Goal: Information Seeking & Learning: Check status

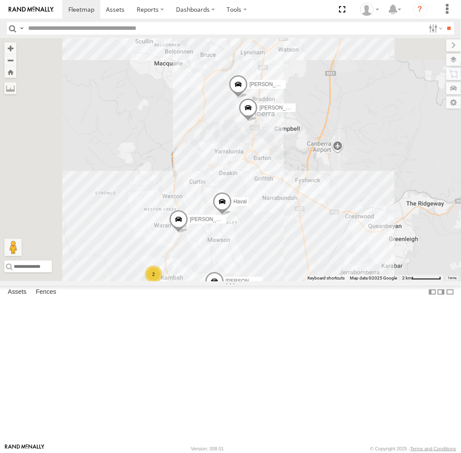
drag, startPoint x: 332, startPoint y: 128, endPoint x: 375, endPoint y: 257, distance: 135.9
click at [375, 257] on div "Haval Daniel Chris 2 Peter Kyle Andrew Tom" at bounding box center [230, 159] width 461 height 243
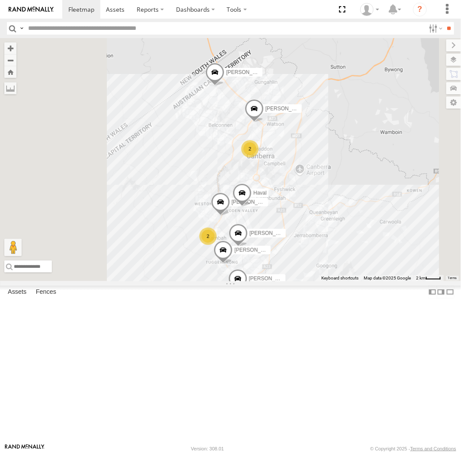
drag, startPoint x: 321, startPoint y: 167, endPoint x: 321, endPoint y: 182, distance: 14.7
click at [321, 182] on div "Haval Daniel Chris Peter Tom Michael Jamie 2 2" at bounding box center [230, 159] width 461 height 243
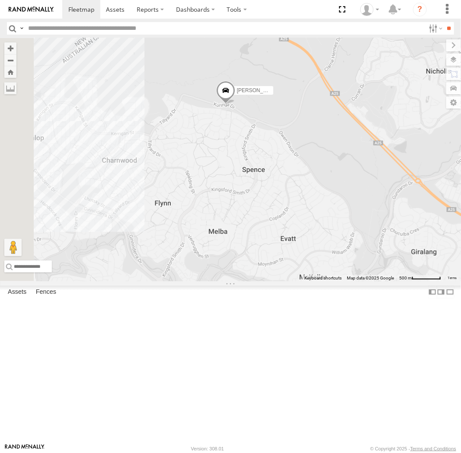
drag, startPoint x: 311, startPoint y: 148, endPoint x: 335, endPoint y: 195, distance: 52.2
click at [335, 195] on div "Haval Daniel Chris Peter Tom Michael Jamie Kyle" at bounding box center [230, 159] width 461 height 243
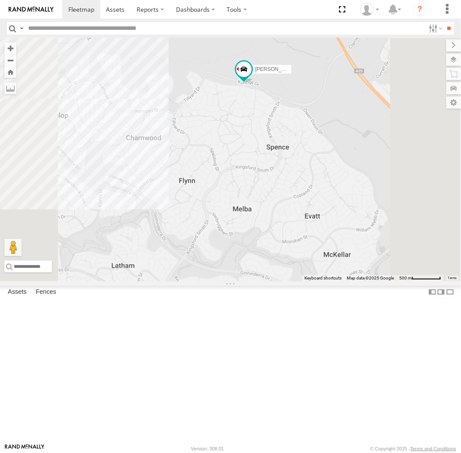
drag, startPoint x: 364, startPoint y: 91, endPoint x: 350, endPoint y: 200, distance: 109.9
click at [350, 200] on div "[PERSON_NAME] [PERSON_NAME] [PERSON_NAME] [PERSON_NAME] [PERSON_NAME]" at bounding box center [230, 159] width 461 height 243
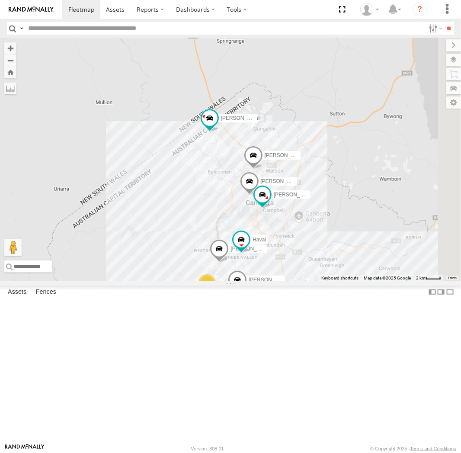
drag, startPoint x: 345, startPoint y: 259, endPoint x: 323, endPoint y: 248, distance: 24.6
click at [323, 248] on div "[PERSON_NAME] [PERSON_NAME] [PERSON_NAME] [PERSON_NAME] [PERSON_NAME] 2" at bounding box center [230, 159] width 461 height 243
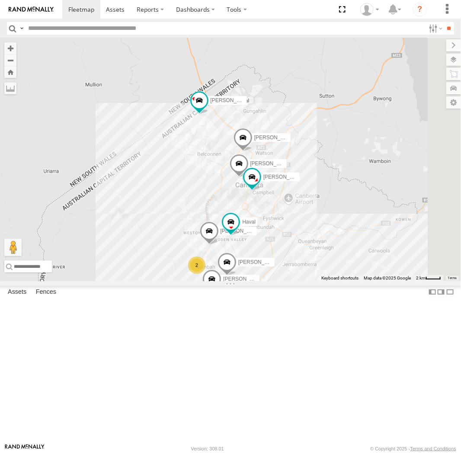
drag, startPoint x: 415, startPoint y: 212, endPoint x: 399, endPoint y: 193, distance: 24.6
click at [399, 193] on div "[PERSON_NAME] [PERSON_NAME] [PERSON_NAME] [PERSON_NAME] [PERSON_NAME] 2" at bounding box center [230, 159] width 461 height 243
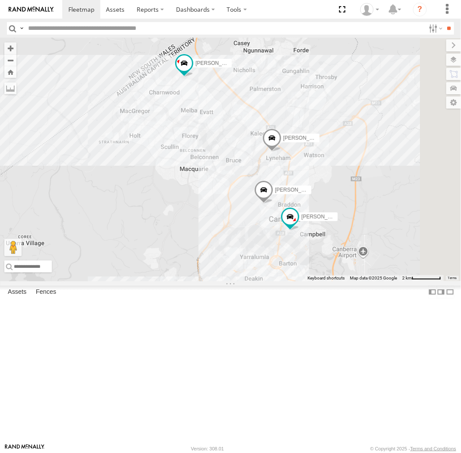
drag, startPoint x: 348, startPoint y: 243, endPoint x: 306, endPoint y: 198, distance: 60.9
click at [306, 198] on div "[PERSON_NAME] [PERSON_NAME] [PERSON_NAME] [PERSON_NAME] [PERSON_NAME]" at bounding box center [230, 159] width 461 height 243
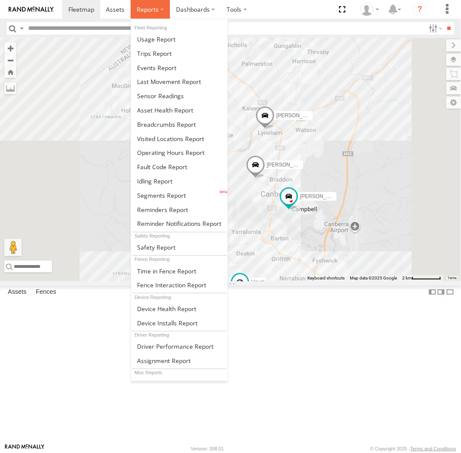
click at [158, 9] on label at bounding box center [150, 9] width 39 height 19
click at [159, 126] on span at bounding box center [166, 124] width 59 height 8
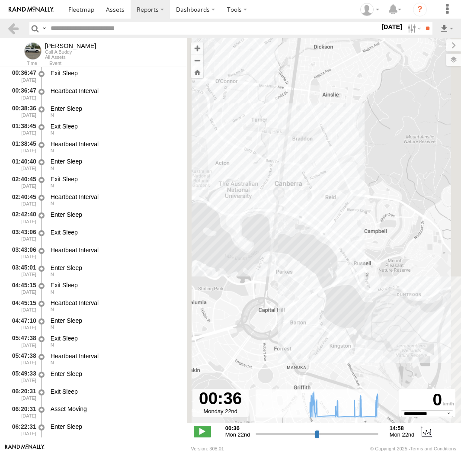
select select "**********"
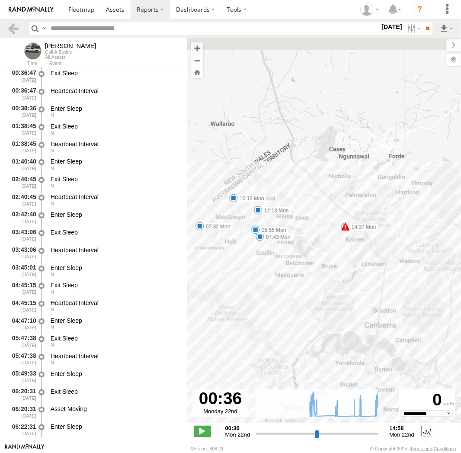
drag, startPoint x: 317, startPoint y: 177, endPoint x: 399, endPoint y: 291, distance: 140.7
click at [399, 296] on div "[PERSON_NAME] 07:32 Mon 07:43 Mon 09:55 Mon 10:12 Mon 12:13 Mon 13:00 Mon 14:37…" at bounding box center [324, 235] width 274 height 394
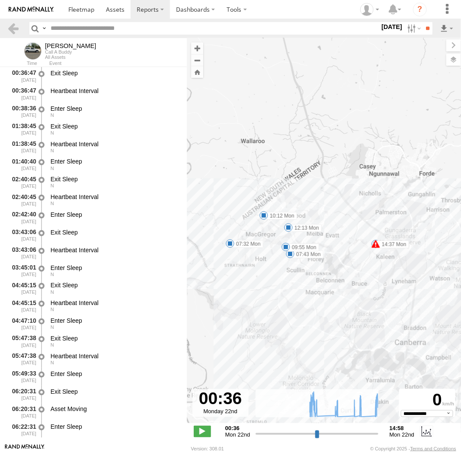
drag, startPoint x: 278, startPoint y: 279, endPoint x: 329, endPoint y: 291, distance: 52.0
click at [329, 292] on div "[PERSON_NAME] 07:32 Mon 07:43 Mon 09:55 Mon 10:12 Mon 12:13 Mon 13:00 Mon 14:37…" at bounding box center [324, 235] width 274 height 394
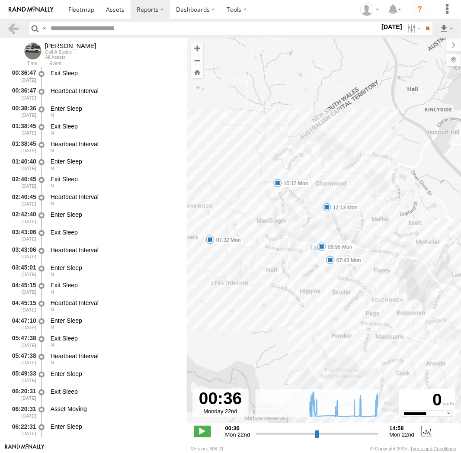
click at [330, 262] on span at bounding box center [330, 260] width 9 height 9
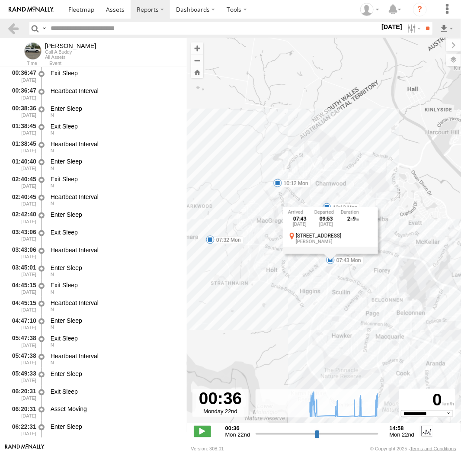
click at [330, 253] on div "07:43 Mon 22nd Sep 09:53 Mon 22nd Sep 2 9 15 Chubb St Latham" at bounding box center [330, 230] width 95 height 46
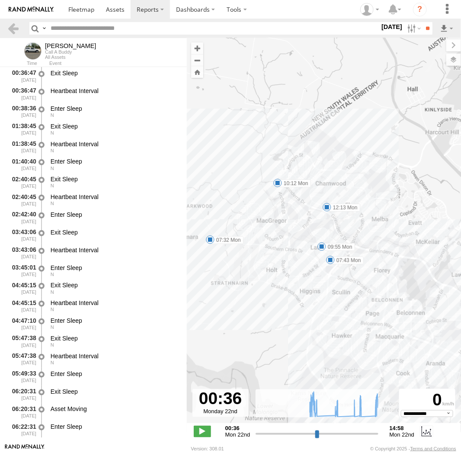
click at [321, 246] on span at bounding box center [321, 246] width 9 height 9
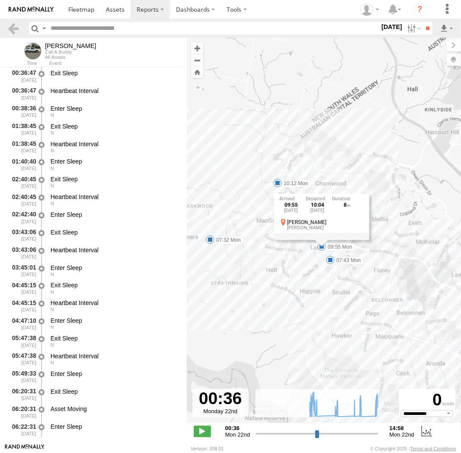
click at [321, 240] on div "09:55 Mon 22nd Sep 10:04 Mon 22nd Sep 8 Dalley Cres Latham" at bounding box center [321, 216] width 95 height 46
click at [311, 174] on div "Andrew 07:32 Mon 07:43 Mon 09:55 Mon 10:12 Mon 12:13 Mon 13:00 Mon 14:37 Mon 09…" at bounding box center [324, 235] width 274 height 394
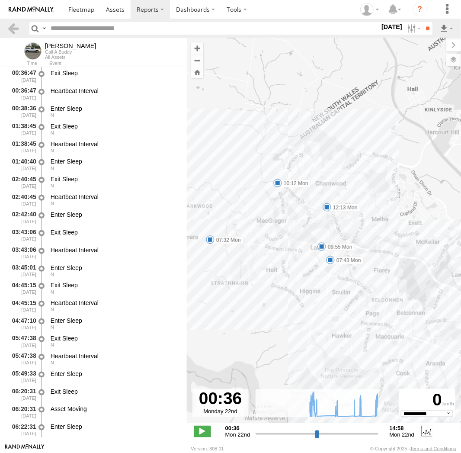
click at [211, 239] on span at bounding box center [210, 239] width 9 height 9
click at [227, 268] on div "Andrew 07:32 Mon 07:43 Mon 09:55 Mon 10:12 Mon 12:13 Mon 13:00 Mon 14:37 Mon 07…" at bounding box center [324, 235] width 274 height 394
click at [328, 207] on span at bounding box center [327, 207] width 9 height 9
click at [328, 200] on div "12:13 Mon 22nd Sep 12:49 Mon 22nd Sep 35 2 Charnwood Pl Charnwood" at bounding box center [326, 177] width 95 height 46
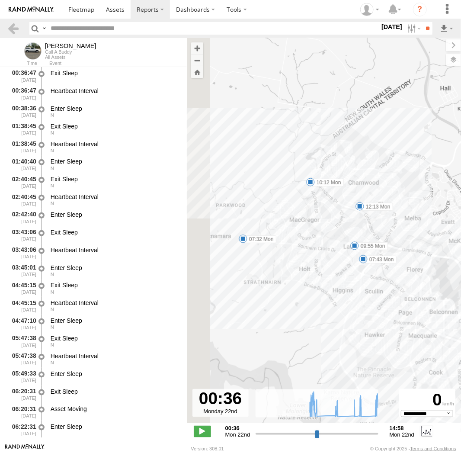
drag, startPoint x: 273, startPoint y: 208, endPoint x: 326, endPoint y: 205, distance: 53.7
click at [326, 205] on div "Andrew 07:32 Mon 07:43 Mon 09:55 Mon 10:12 Mon 12:13 Mon 13:00 Mon 14:37 Mon" at bounding box center [324, 235] width 274 height 394
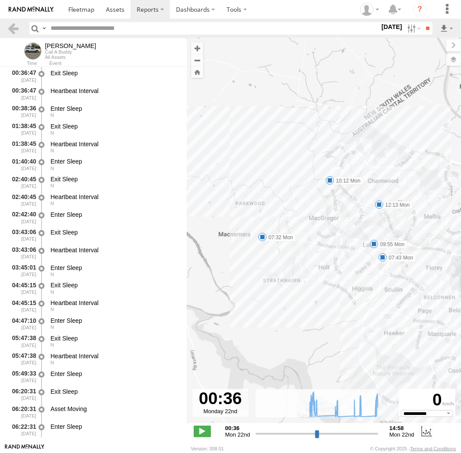
click at [332, 182] on span at bounding box center [330, 180] width 9 height 9
click at [332, 174] on div "10:12 Mon 22nd Sep 12:08 Mon 22nd Sep 1 56 26 Hugh McKay Cres Dunlop" at bounding box center [329, 151] width 95 height 46
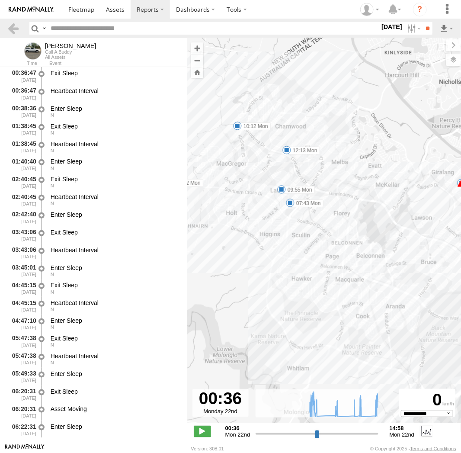
drag, startPoint x: 335, startPoint y: 214, endPoint x: 242, endPoint y: 160, distance: 107.4
click at [242, 160] on div "Andrew 07:32 Mon 07:43 Mon 09:55 Mon 10:12 Mon 12:13 Mon 13:00 Mon 14:37 Mon" at bounding box center [324, 235] width 274 height 394
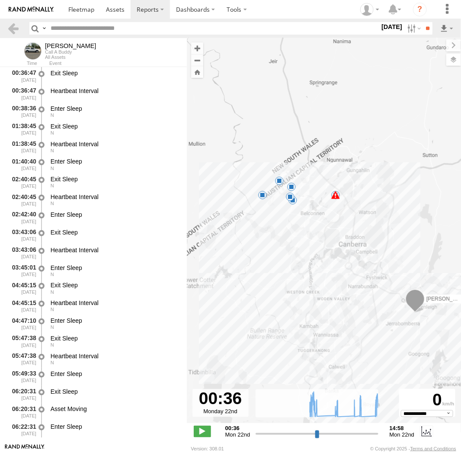
drag, startPoint x: 424, startPoint y: 308, endPoint x: 360, endPoint y: 276, distance: 71.9
click at [371, 285] on div "Andrew 07:32 Mon 07:43 Mon 09:55 Mon 10:12 Mon 12:13 Mon 13:00 Mon 14:37 Mon" at bounding box center [324, 235] width 274 height 394
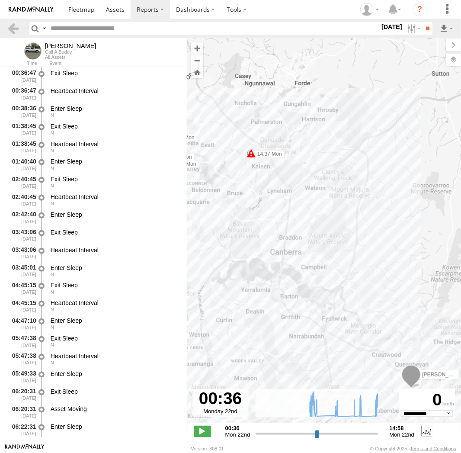
drag, startPoint x: 371, startPoint y: 295, endPoint x: 272, endPoint y: 209, distance: 130.2
click at [272, 209] on div "Andrew 07:32 Mon 07:43 Mon 09:55 Mon 10:12 Mon 12:13 Mon 13:00 Mon 14:37 Mon" at bounding box center [324, 235] width 274 height 394
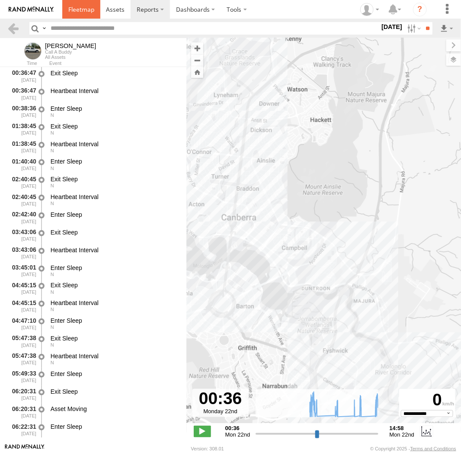
click at [68, 14] on link at bounding box center [81, 9] width 38 height 19
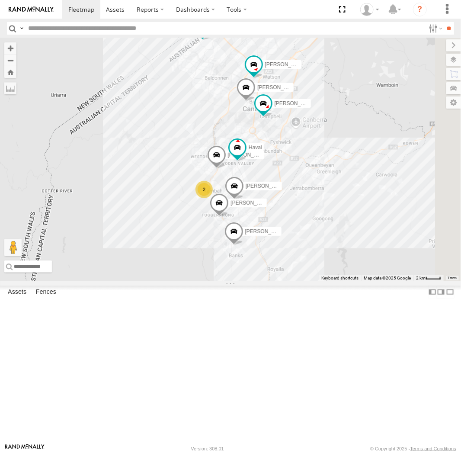
drag, startPoint x: 319, startPoint y: 133, endPoint x: 355, endPoint y: 293, distance: 163.9
click at [355, 281] on div "Michael Haval Daniel Peter Kyle Andrew Chris Jamie Tom 2" at bounding box center [230, 159] width 461 height 243
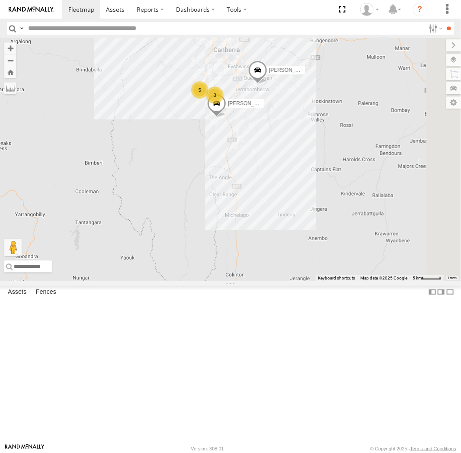
drag, startPoint x: 361, startPoint y: 208, endPoint x: 321, endPoint y: 154, distance: 66.7
click at [321, 154] on div "Andrew Jamie Tom 5 3" at bounding box center [230, 159] width 461 height 243
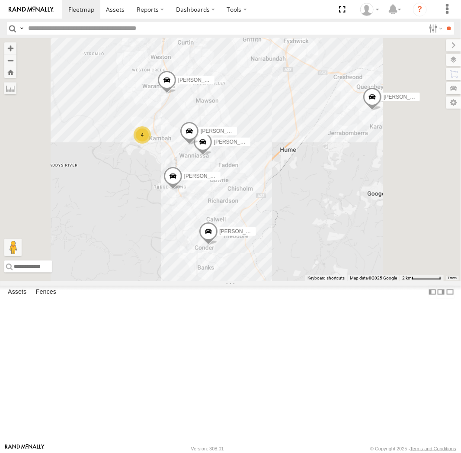
drag, startPoint x: 324, startPoint y: 166, endPoint x: 329, endPoint y: 264, distance: 98.3
click at [329, 264] on div "Andrew Jamie Tom Peter Chris 4 Daniel Kyle" at bounding box center [230, 159] width 461 height 243
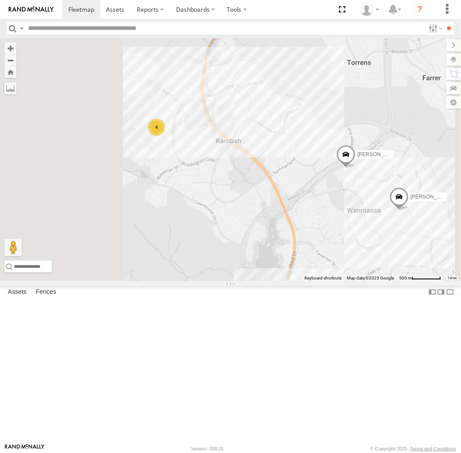
drag, startPoint x: 243, startPoint y: 195, endPoint x: 324, endPoint y: 256, distance: 101.5
click at [324, 256] on div "Andrew Jamie Tom Peter Chris Daniel Kyle 4" at bounding box center [230, 159] width 461 height 243
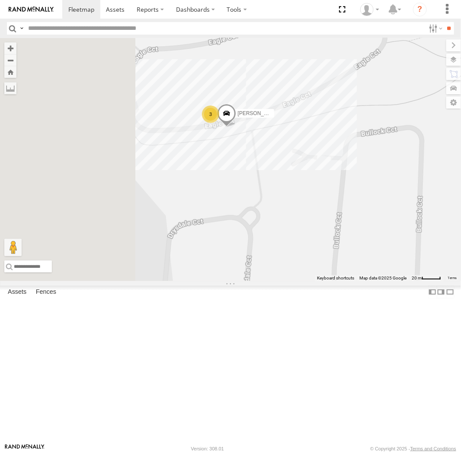
drag, startPoint x: 310, startPoint y: 246, endPoint x: 357, endPoint y: 161, distance: 97.5
click at [357, 160] on div "Andrew Jamie Tom Peter Chris Daniel Kyle Michael 3" at bounding box center [230, 159] width 461 height 243
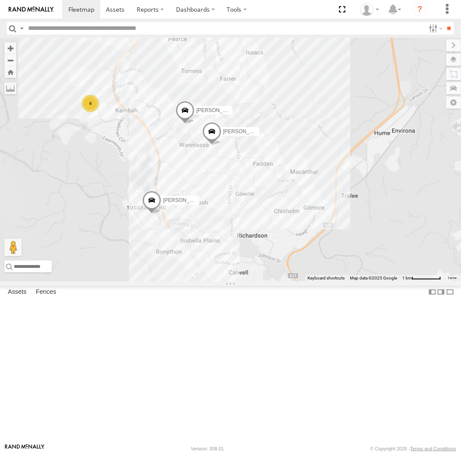
drag, startPoint x: 410, startPoint y: 227, endPoint x: 267, endPoint y: 214, distance: 143.3
click at [267, 214] on div "Andrew Jamie Tom Peter Chris Daniel Kyle 4" at bounding box center [230, 159] width 461 height 243
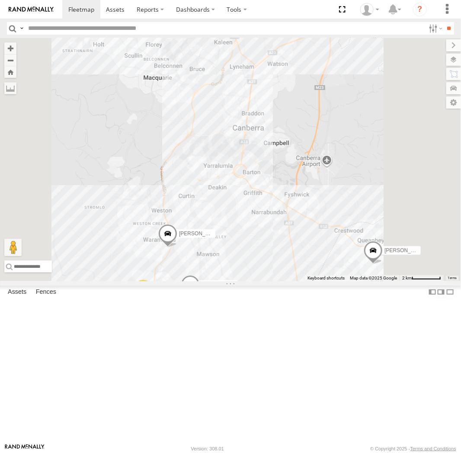
drag, startPoint x: 378, startPoint y: 165, endPoint x: 345, endPoint y: 325, distance: 163.7
click at [345, 281] on div "Andrew Jamie Tom Peter Chris Daniel Kyle 4" at bounding box center [230, 159] width 461 height 243
